Goal: Task Accomplishment & Management: Manage account settings

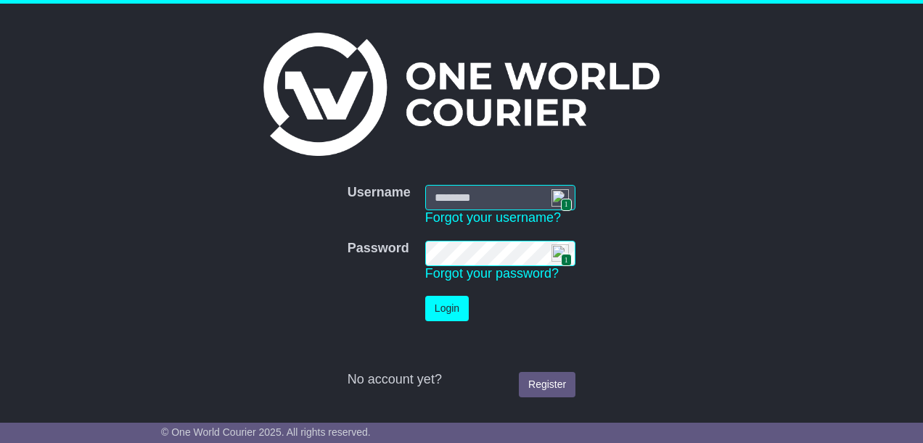
click at [557, 195] on img at bounding box center [559, 197] width 17 height 17
type input "**********"
click at [434, 310] on button "Login" at bounding box center [447, 308] width 44 height 25
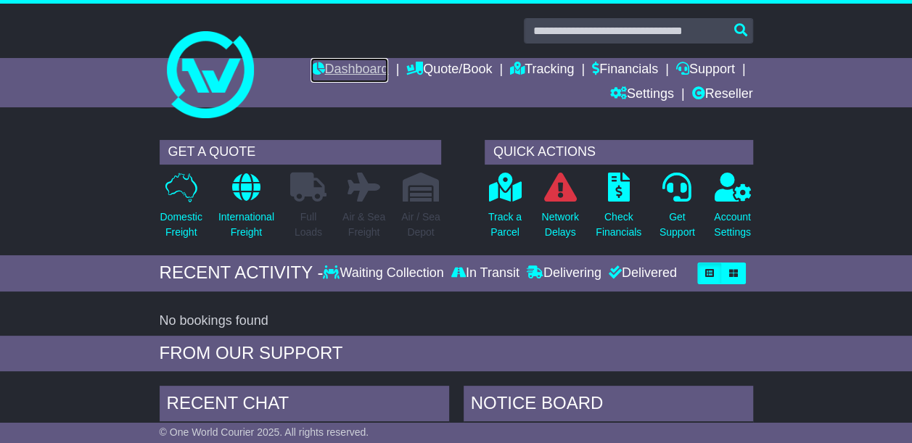
click at [357, 67] on link "Dashboard" at bounding box center [349, 70] width 78 height 25
click at [622, 68] on link "Financials" at bounding box center [625, 70] width 66 height 25
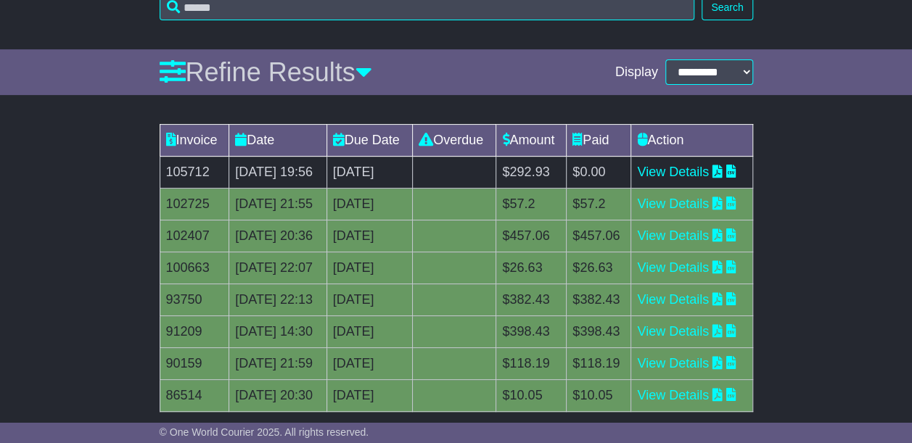
scroll to position [218, 0]
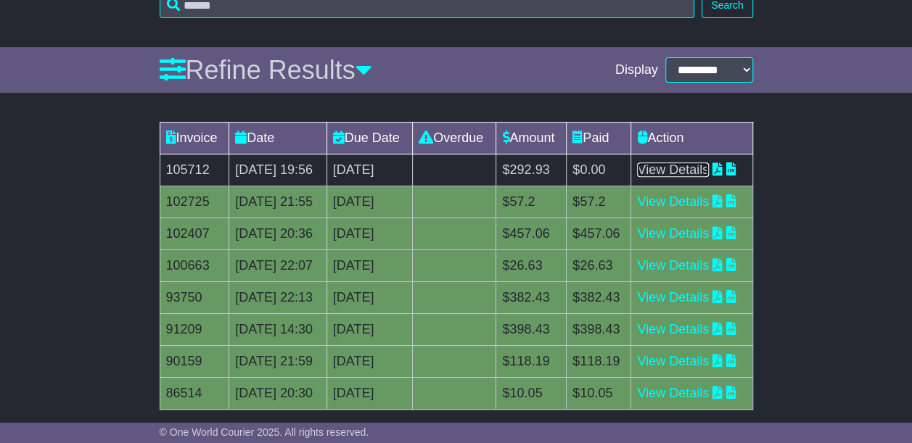
click at [701, 177] on link "View Details" at bounding box center [673, 169] width 72 height 15
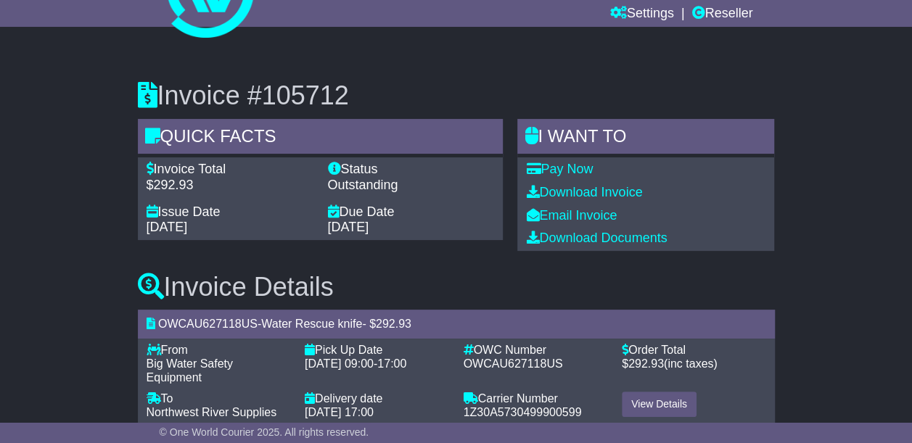
scroll to position [94, 0]
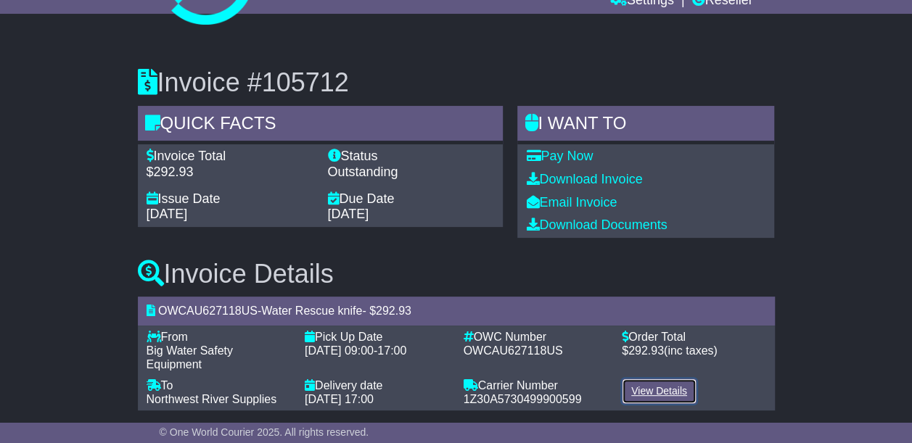
click at [680, 381] on link "View Details" at bounding box center [659, 391] width 75 height 25
click at [406, 244] on div "Invoice Details OWCAU627118US - Water Rescue knife - $ 292.93 From - Big Water …" at bounding box center [456, 330] width 651 height 184
click at [663, 379] on link "View Details" at bounding box center [659, 391] width 75 height 25
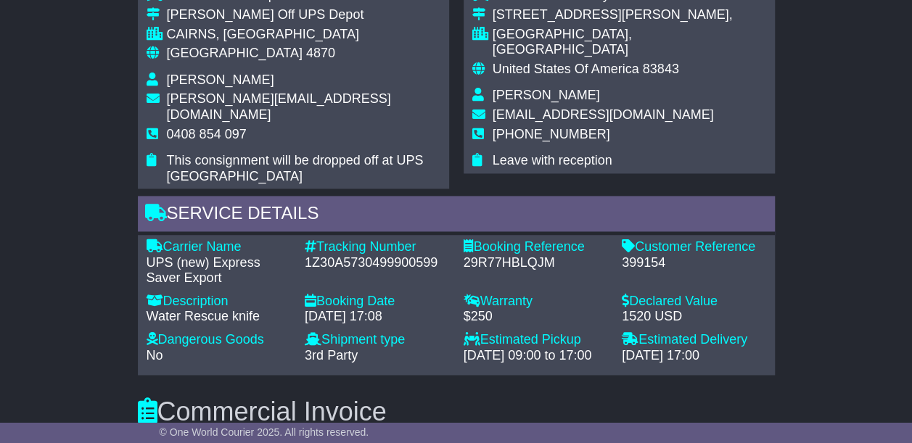
scroll to position [988, 0]
drag, startPoint x: 305, startPoint y: 226, endPoint x: 405, endPoint y: 228, distance: 100.1
click at [405, 256] on div "1Z30A5730499900599" at bounding box center [377, 264] width 144 height 16
drag, startPoint x: 463, startPoint y: 230, endPoint x: 554, endPoint y: 229, distance: 91.4
click at [554, 256] on div "29R77HBLQJM" at bounding box center [535, 264] width 144 height 16
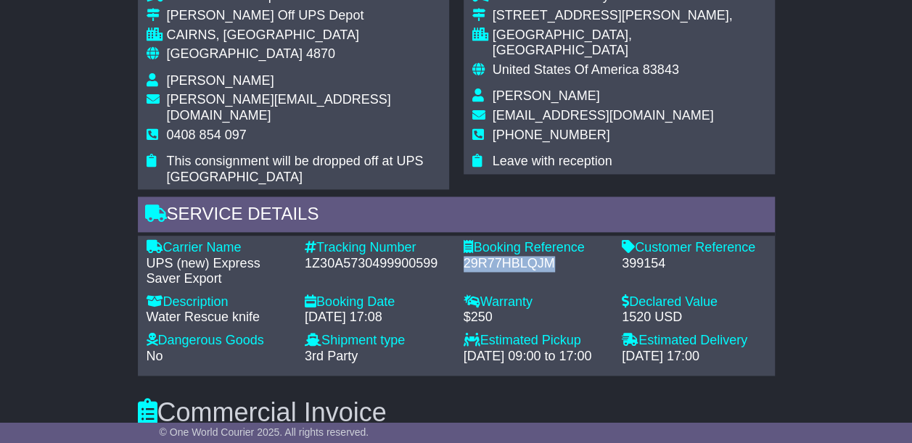
copy div "29R77HBLQJM"
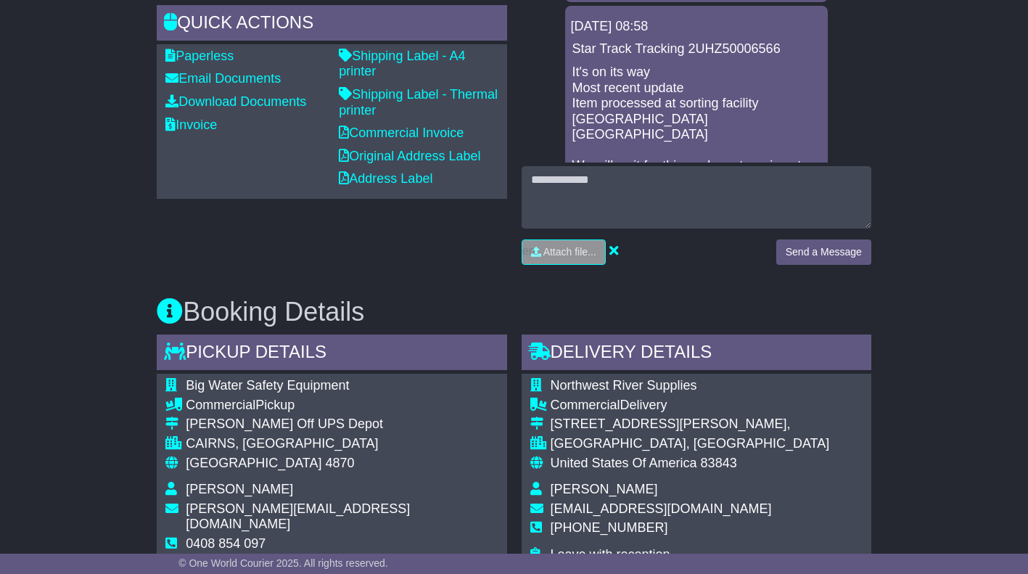
scroll to position [553, 0]
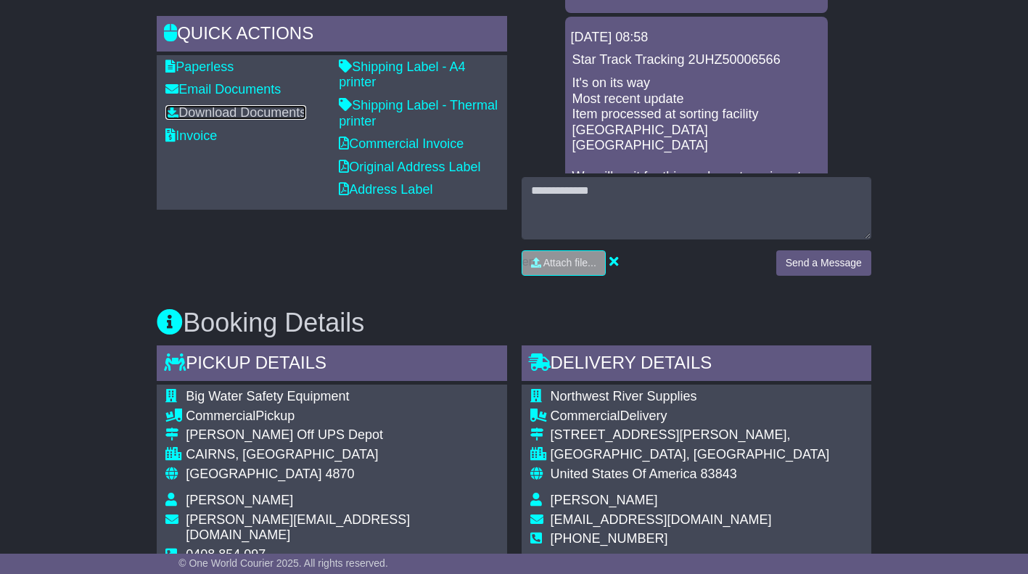
click at [284, 110] on link "Download Documents" at bounding box center [235, 112] width 141 height 15
click at [380, 143] on link "Commercial Invoice" at bounding box center [401, 143] width 125 height 15
click at [432, 164] on link "Original Address Label" at bounding box center [409, 167] width 141 height 15
click at [204, 131] on link "Invoice" at bounding box center [190, 135] width 51 height 15
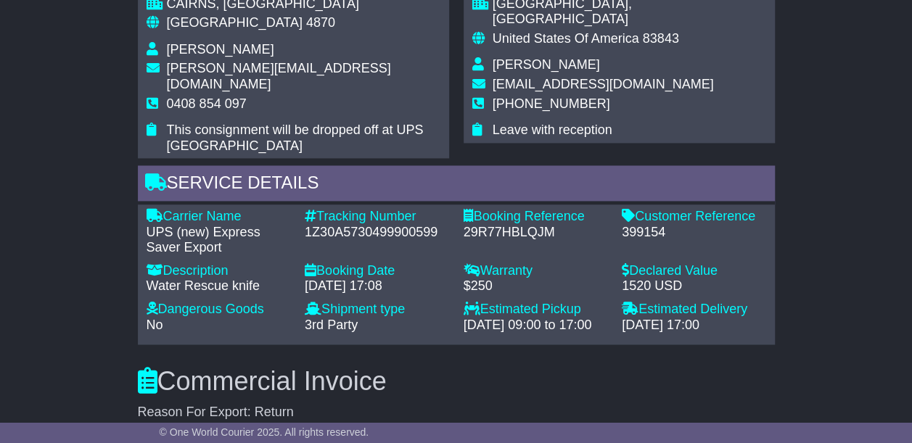
scroll to position [1015, 0]
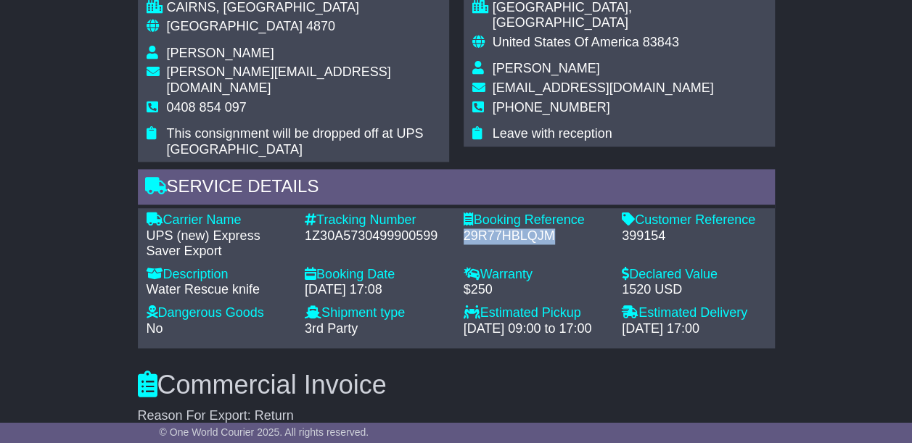
drag, startPoint x: 464, startPoint y: 199, endPoint x: 556, endPoint y: 205, distance: 92.3
click at [556, 228] on div "29R77HBLQJM" at bounding box center [535, 236] width 144 height 16
copy div "29R77HBLQJM"
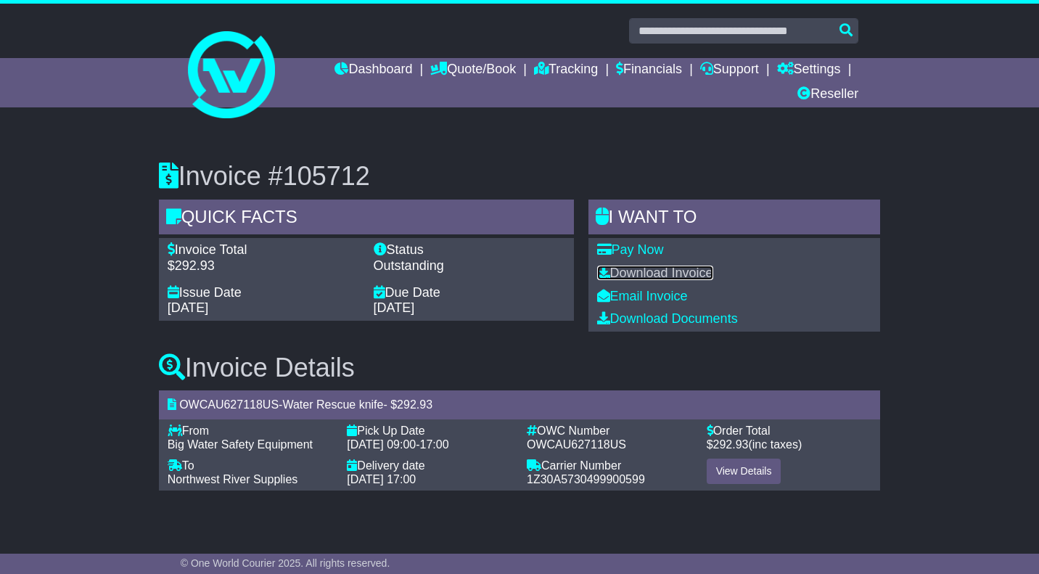
click at [696, 271] on link "Download Invoice" at bounding box center [655, 272] width 116 height 15
click at [635, 67] on link "Financials" at bounding box center [649, 70] width 66 height 25
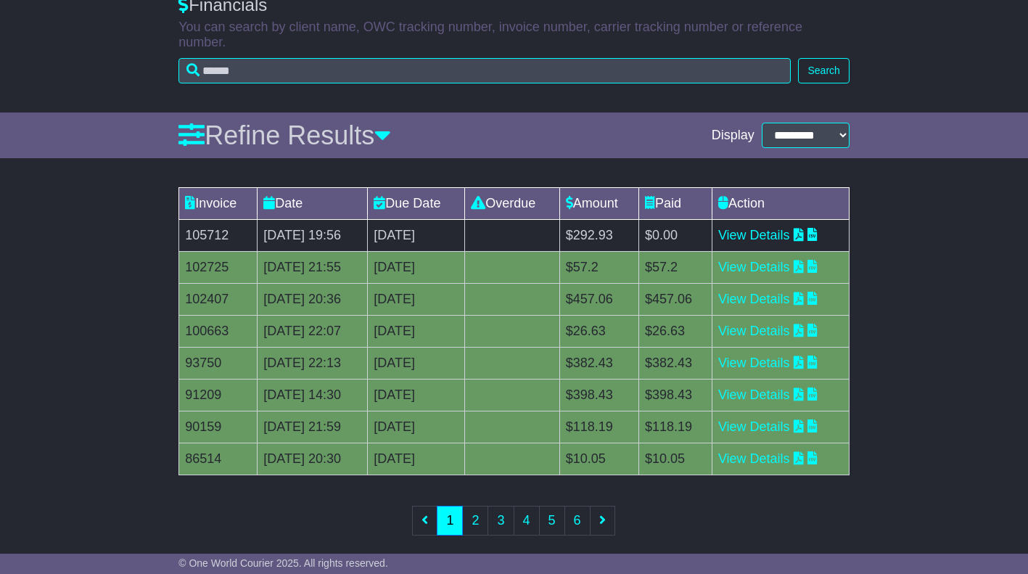
scroll to position [153, 0]
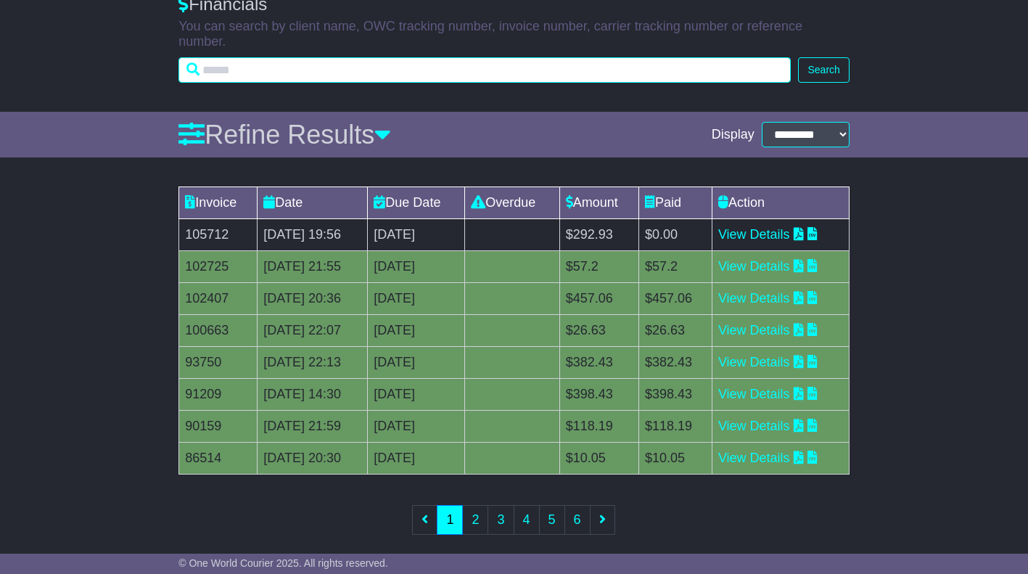
click at [309, 63] on input "text" at bounding box center [484, 69] width 612 height 25
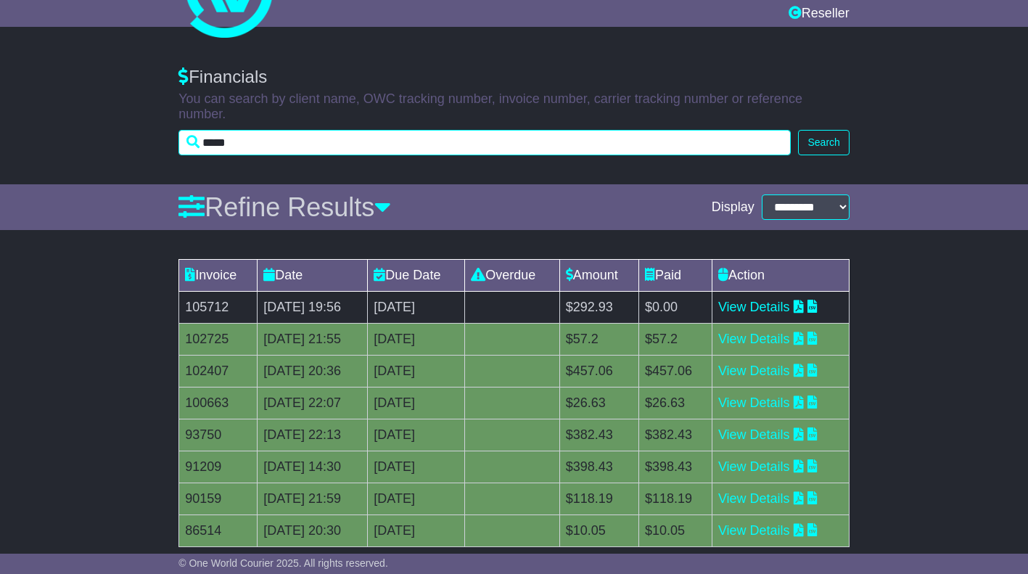
type input "*****"
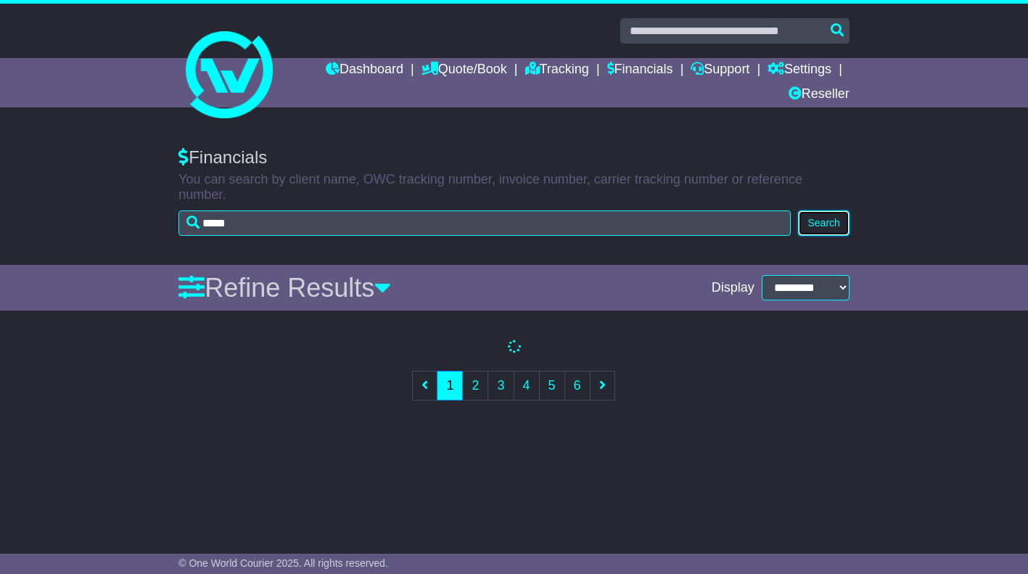
scroll to position [0, 0]
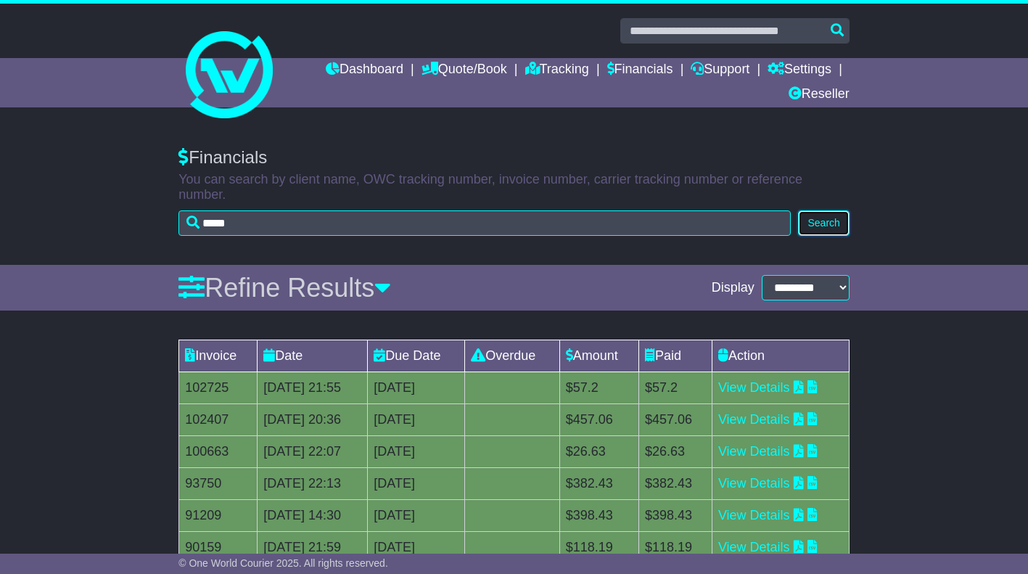
click at [815, 127] on div "Dashboard Quote/Book Domestic International Saved Quotes" at bounding box center [514, 374] width 1028 height 740
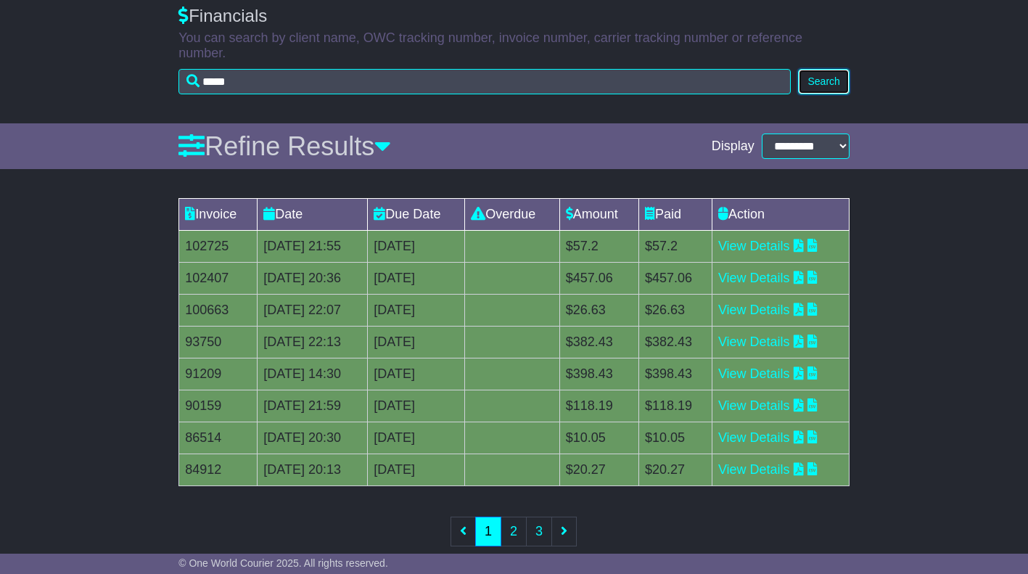
scroll to position [145, 0]
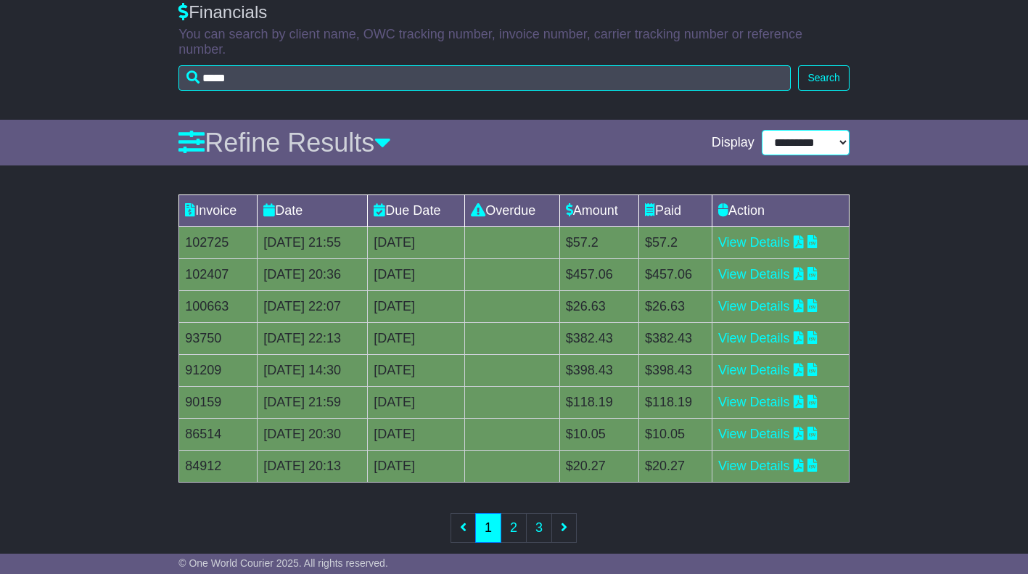
click at [835, 130] on select "**********" at bounding box center [805, 142] width 88 height 25
select select "**"
click at [770, 155] on select "**********" at bounding box center [805, 142] width 88 height 25
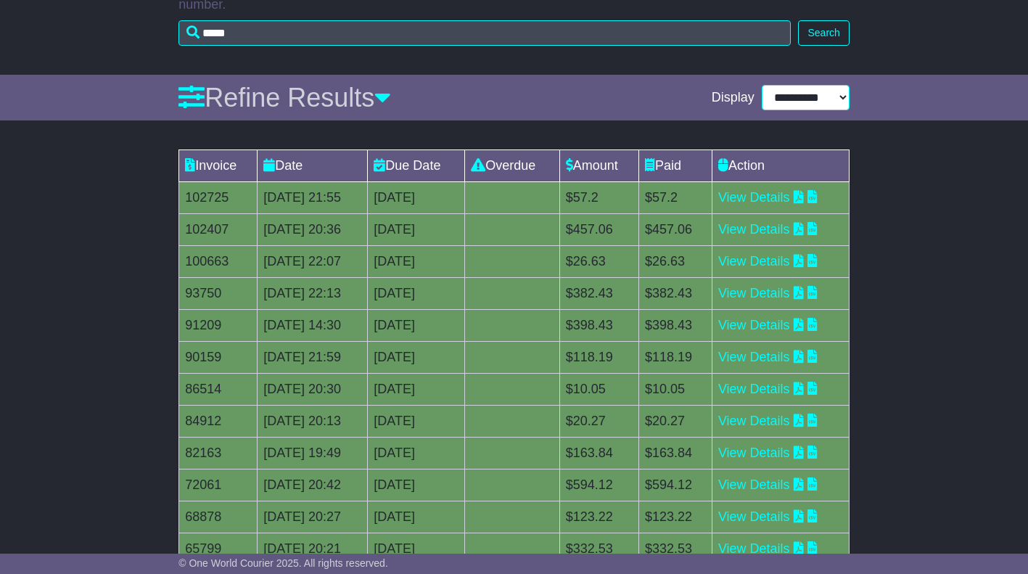
scroll to position [0, 0]
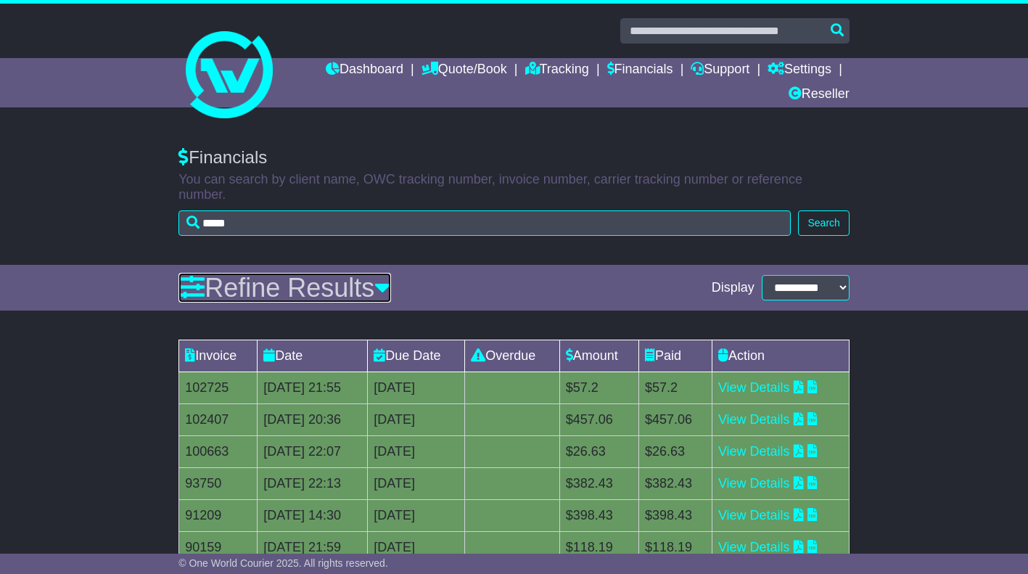
click at [391, 274] on icon at bounding box center [382, 287] width 17 height 26
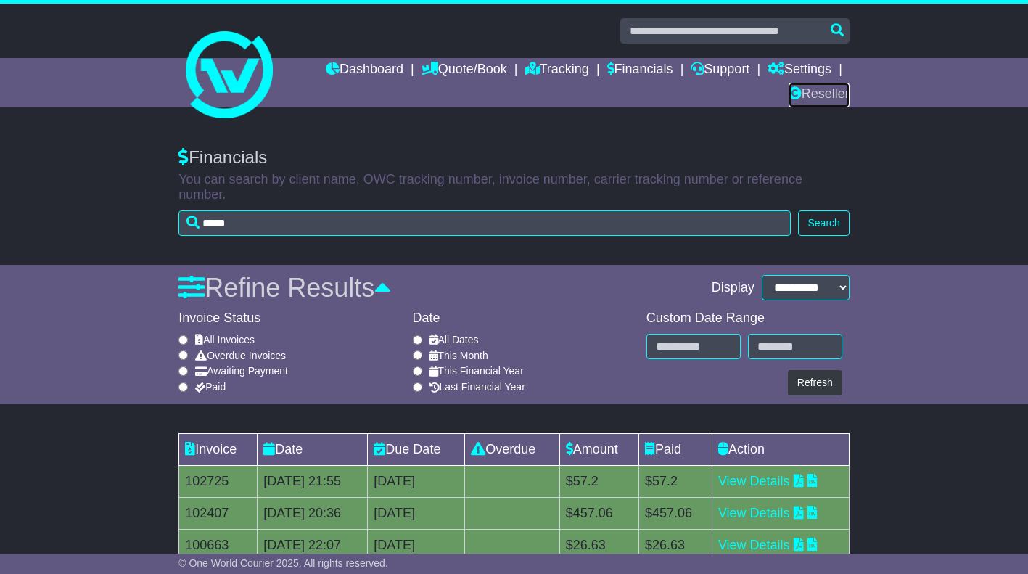
click at [835, 89] on link "Reseller" at bounding box center [818, 95] width 61 height 25
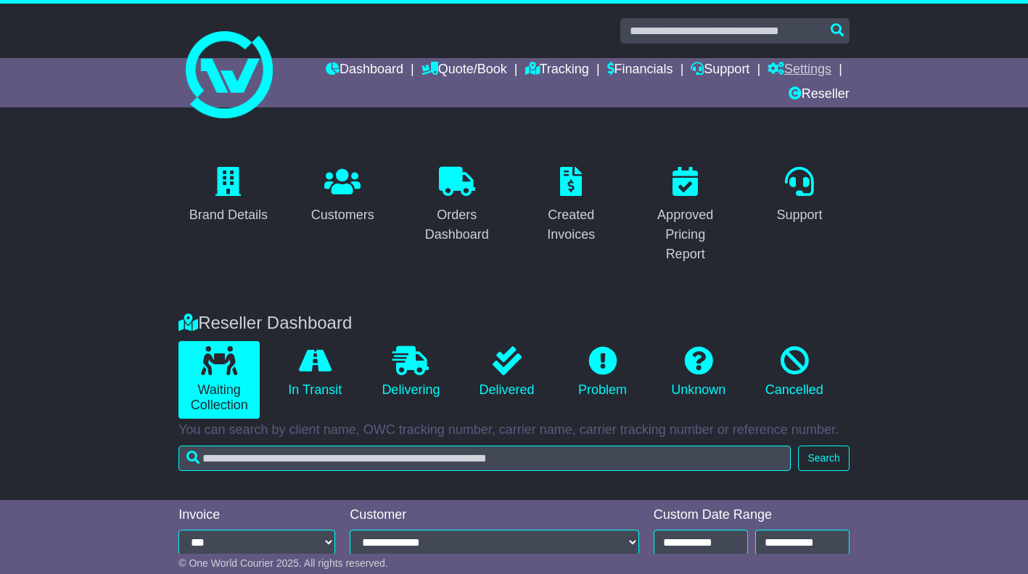
click at [822, 75] on link "Settings" at bounding box center [799, 70] width 64 height 25
click at [930, 81] on div at bounding box center [514, 68] width 1028 height 129
click at [366, 198] on link "Customers" at bounding box center [343, 196] width 82 height 68
